Goal: Information Seeking & Learning: Learn about a topic

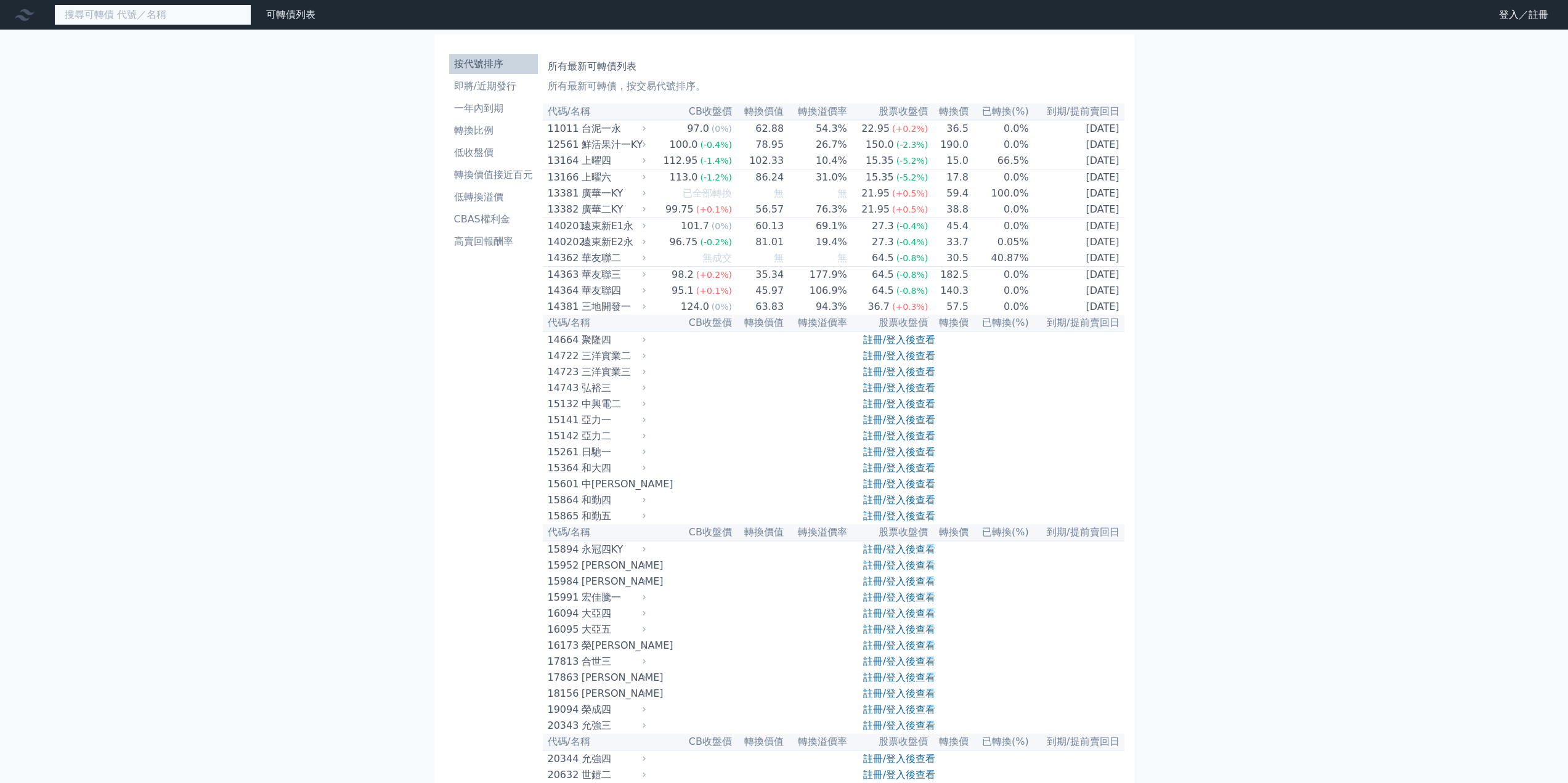
click at [136, 7] on input at bounding box center [152, 15] width 197 height 21
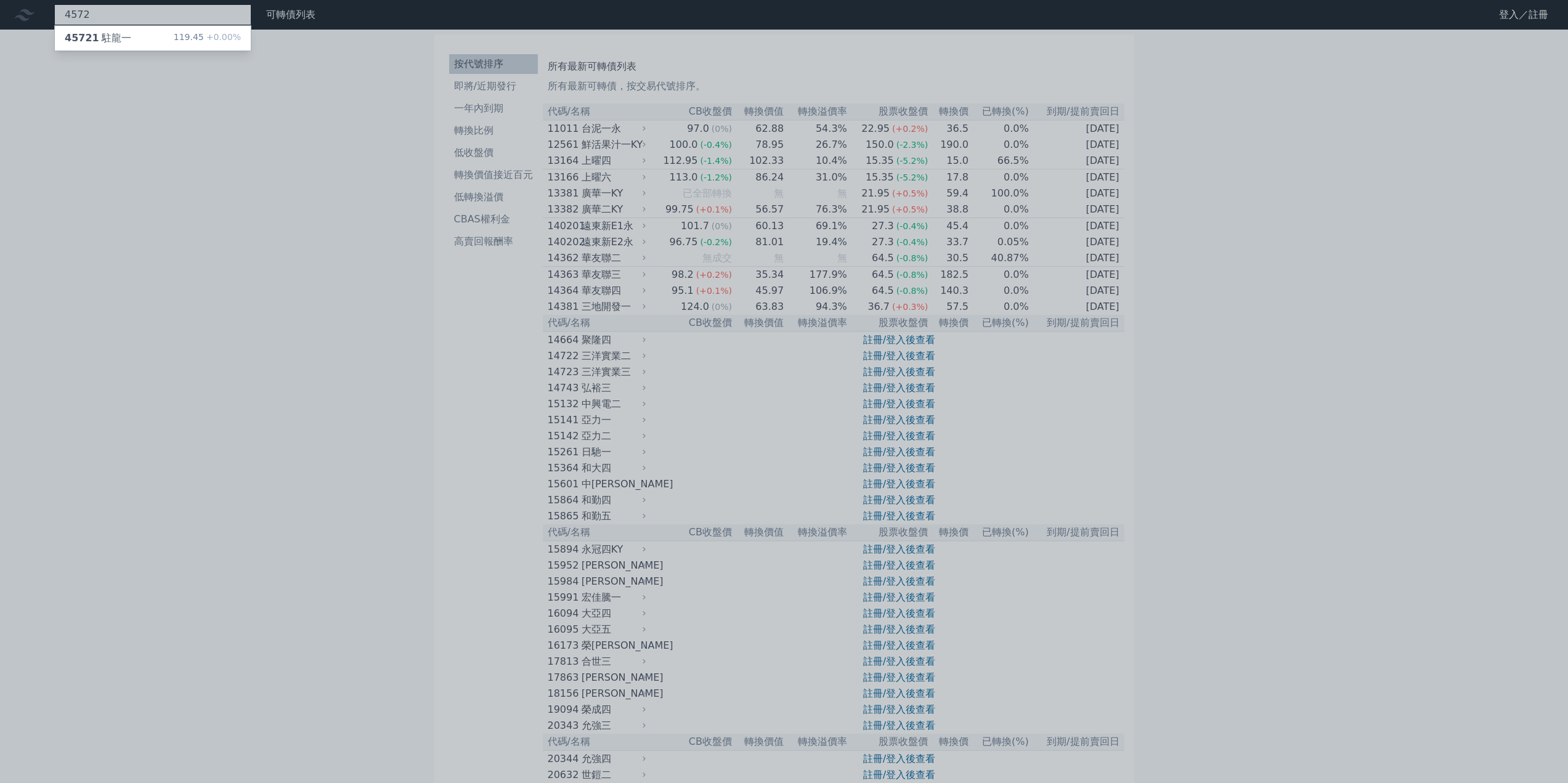
type input "4572"
click at [154, 54] on div at bounding box center [784, 392] width 1568 height 783
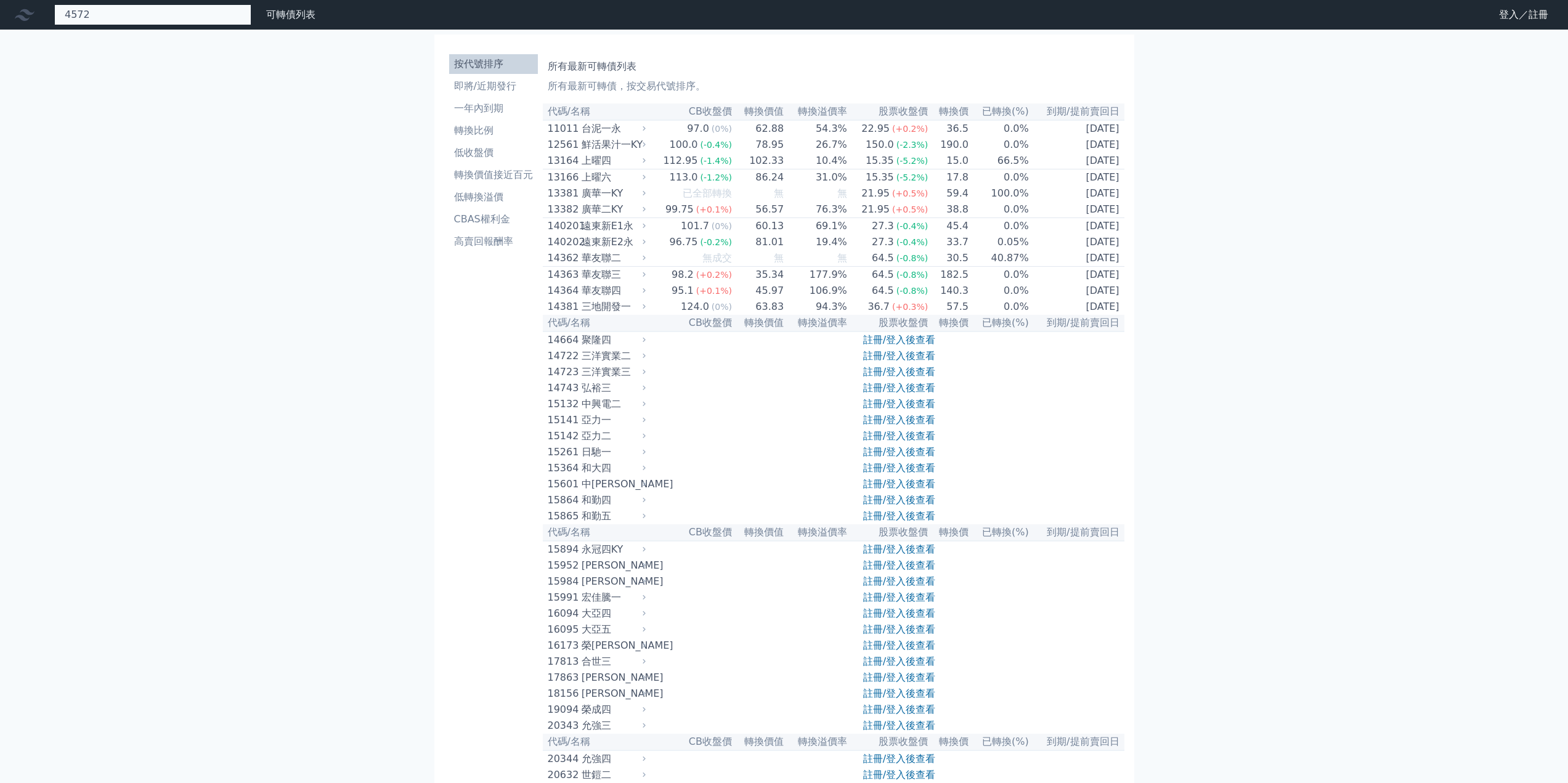
click at [139, 16] on div "4572 45721 駐龍一 119.45 +0.00%" at bounding box center [152, 15] width 197 height 21
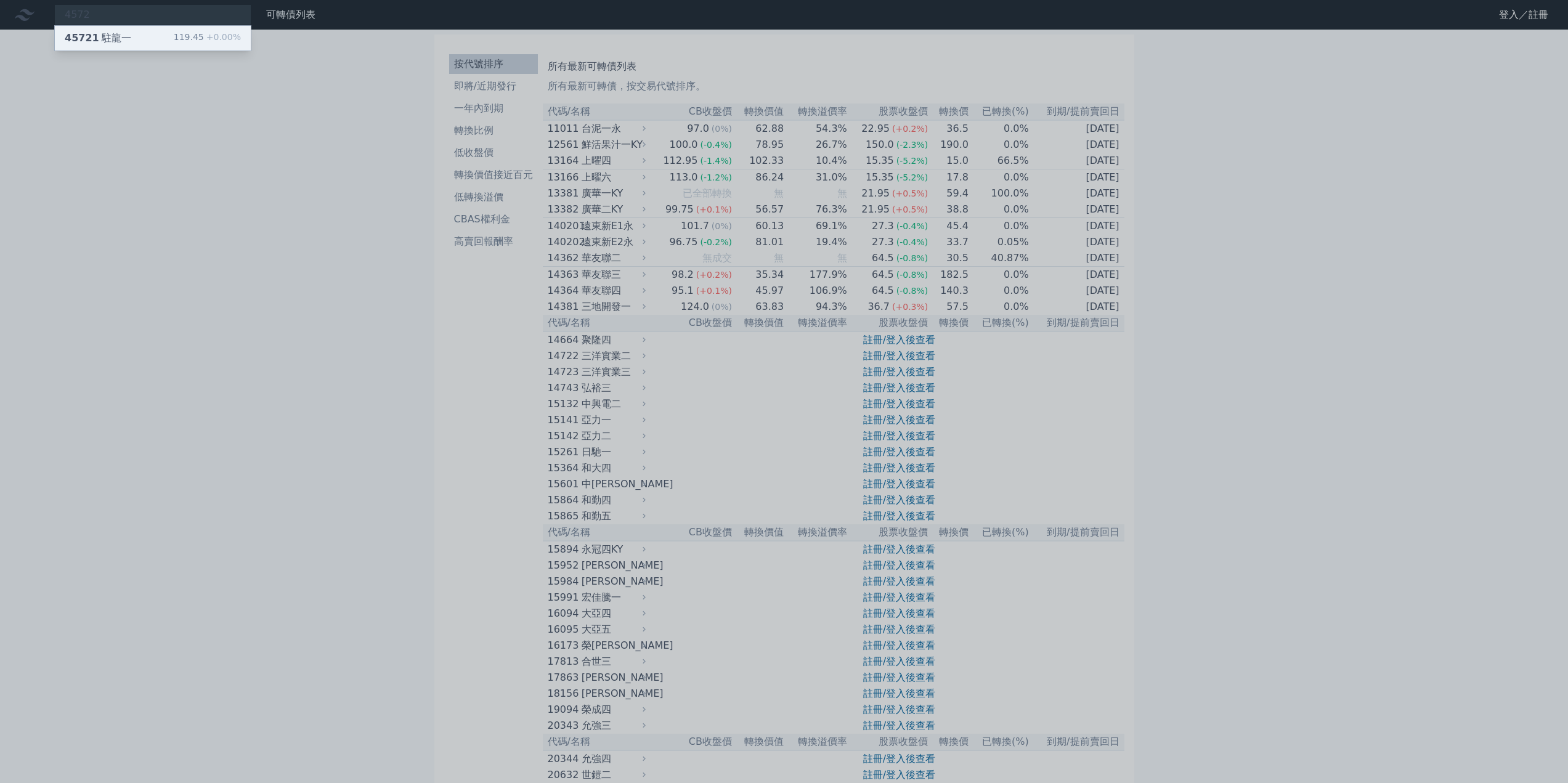
click at [130, 35] on div "45721 駐龍一 119.45 +0.00%" at bounding box center [153, 38] width 196 height 25
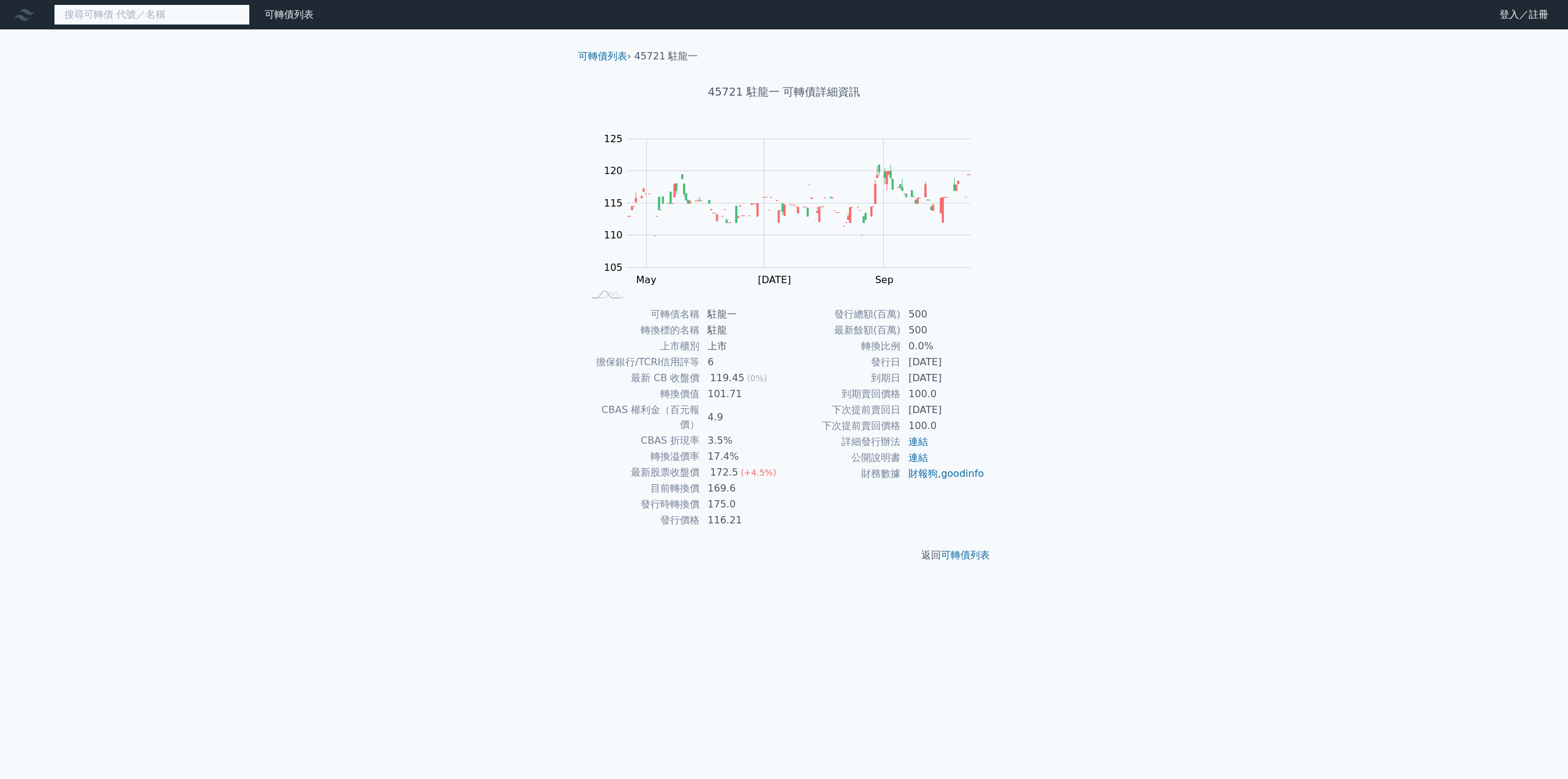
click at [138, 19] on input at bounding box center [151, 15] width 196 height 21
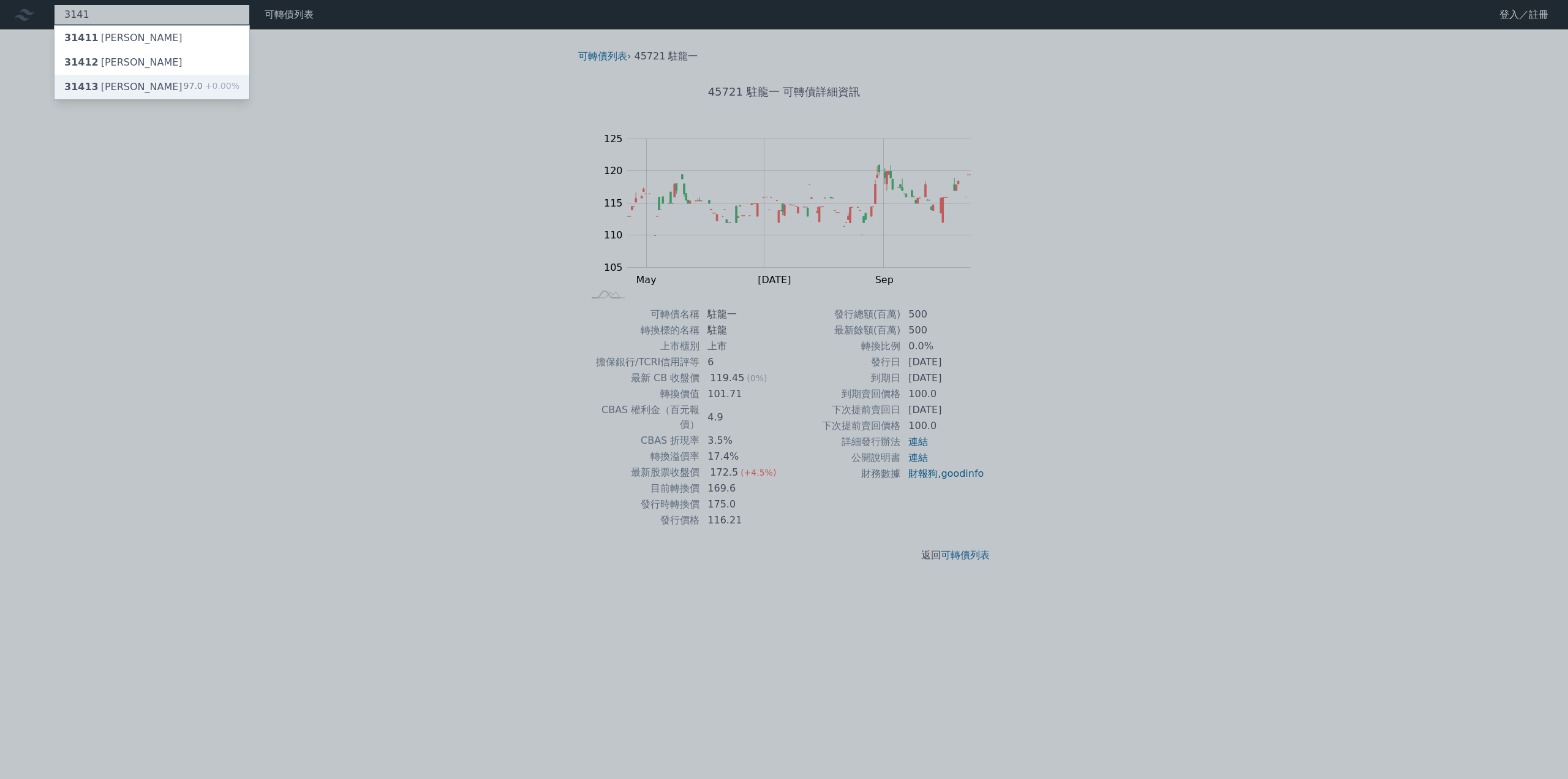
type input "3141"
click at [150, 82] on div "31413 [PERSON_NAME] 97.0 +0.00%" at bounding box center [152, 87] width 195 height 24
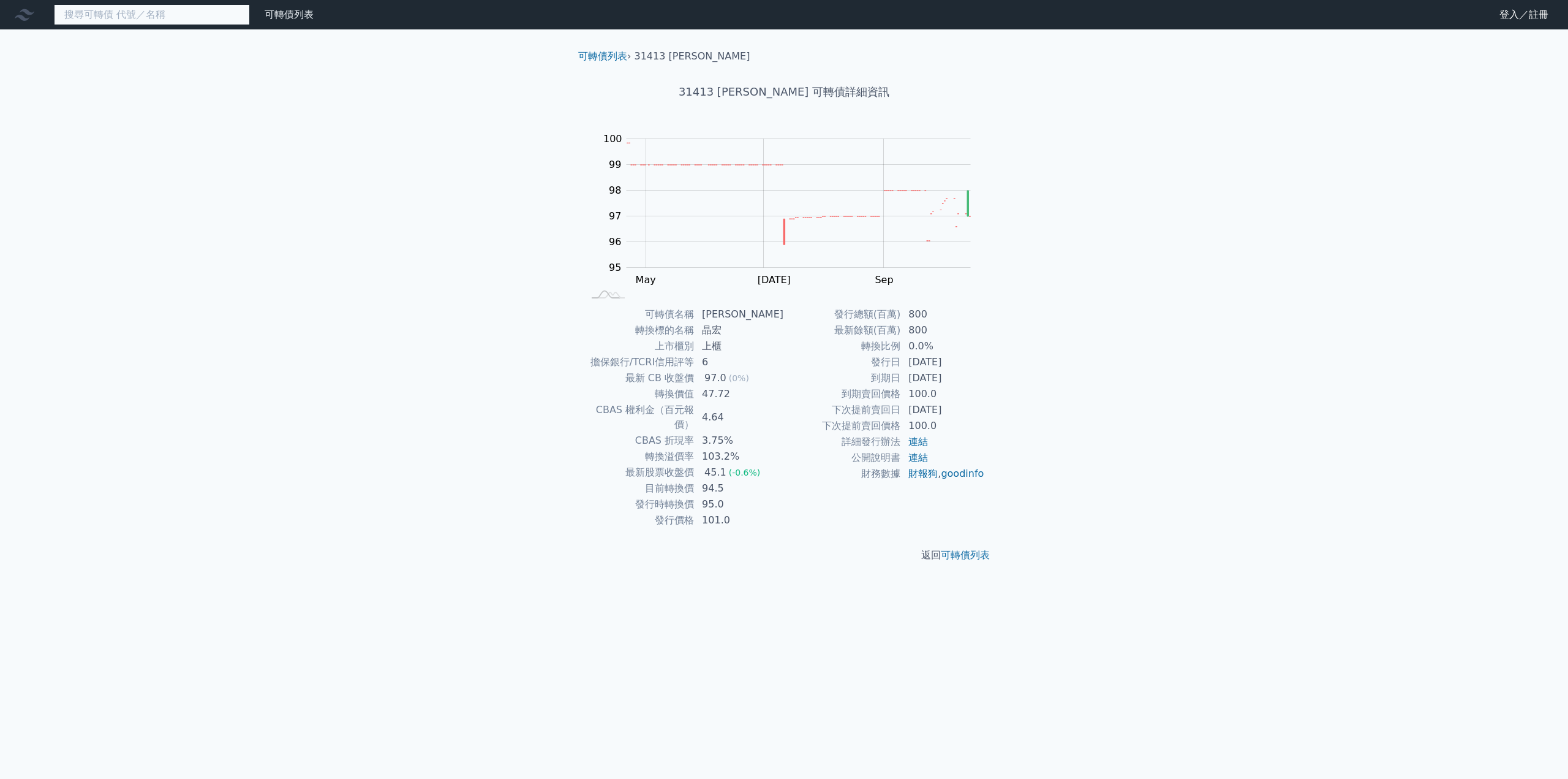
click at [155, 21] on input at bounding box center [151, 15] width 196 height 21
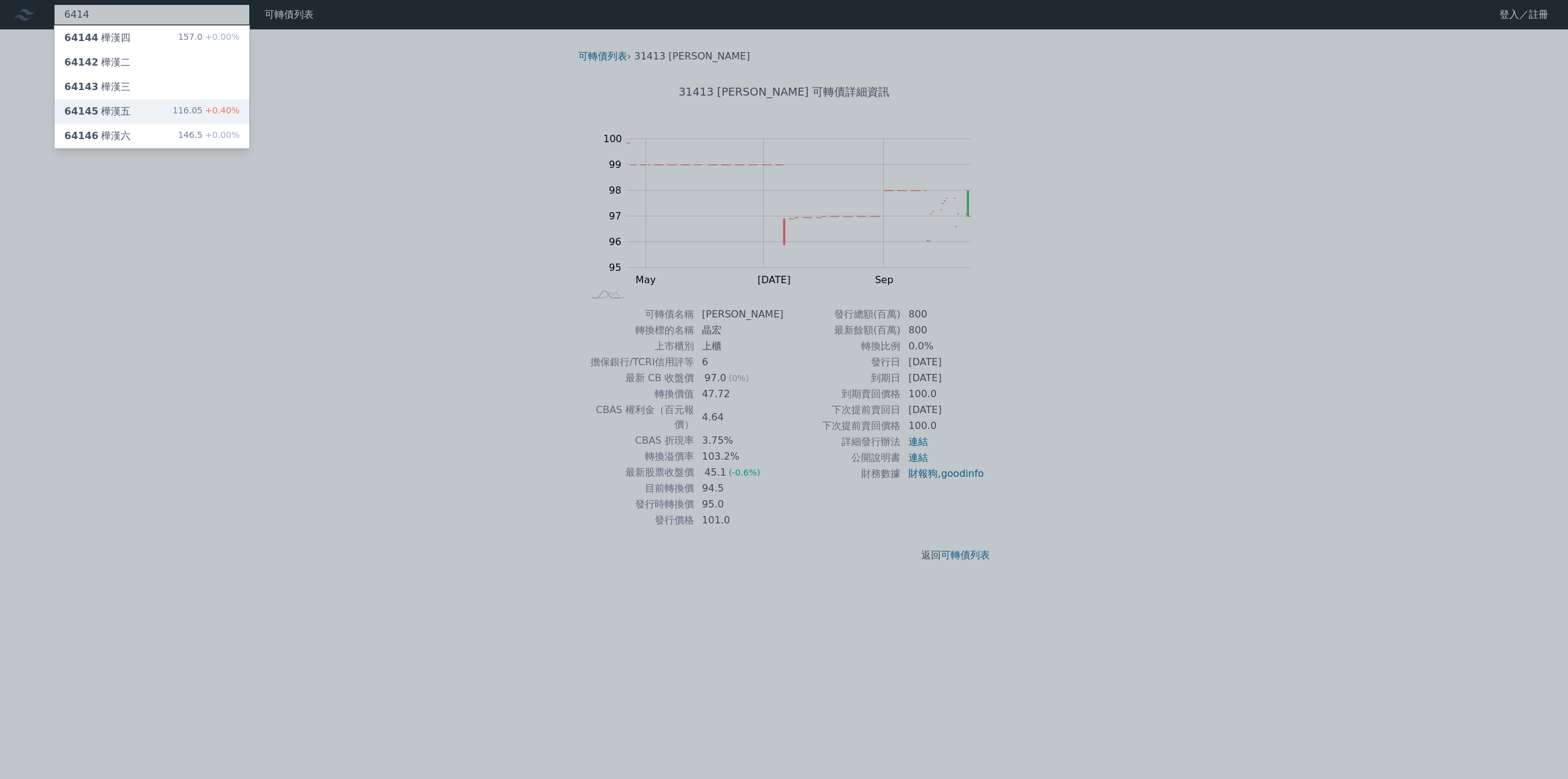
type input "6414"
click at [163, 107] on div "64145 樺漢五 116.05 +0.40%" at bounding box center [152, 111] width 195 height 24
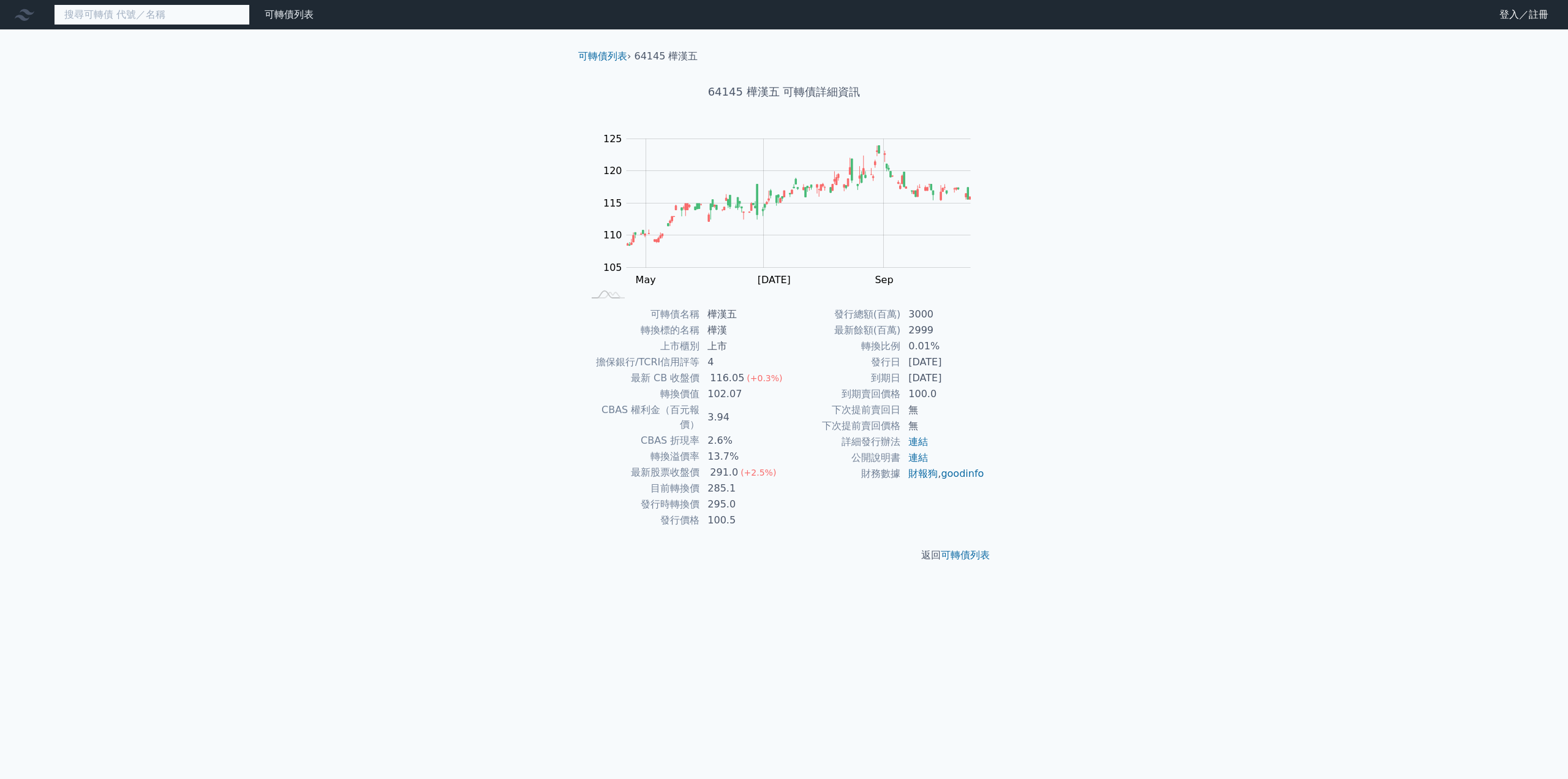
click at [106, 11] on input at bounding box center [151, 15] width 196 height 21
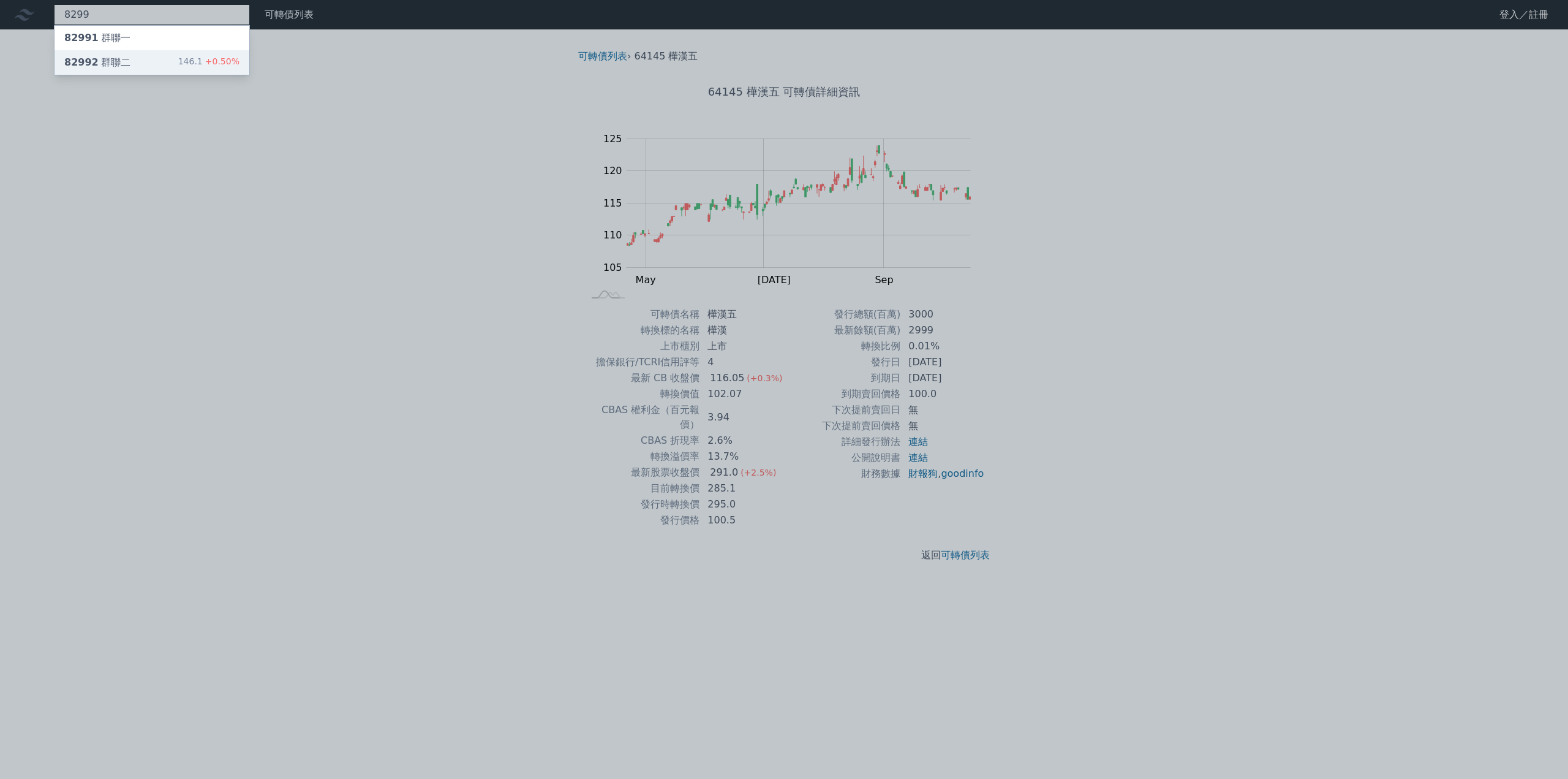
type input "8299"
click at [123, 55] on div "82992 群聯二" at bounding box center [97, 63] width 66 height 15
